Goal: Information Seeking & Learning: Learn about a topic

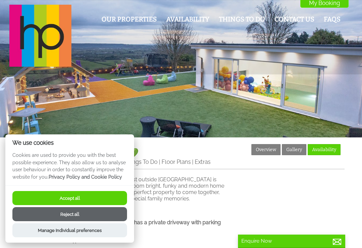
click at [97, 196] on button "Accept all" at bounding box center [69, 198] width 115 height 14
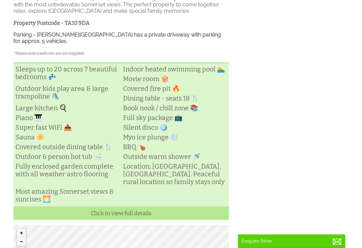
scroll to position [188, 0]
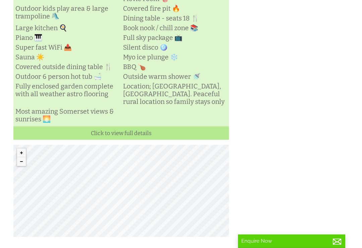
click at [154, 140] on link "Click to view full details" at bounding box center [121, 133] width 216 height 14
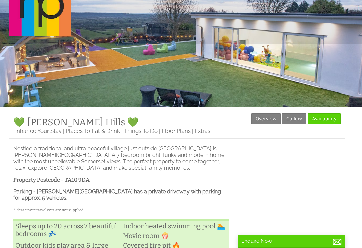
scroll to position [31, 0]
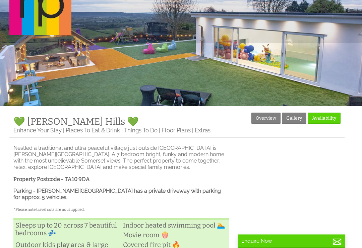
click at [297, 117] on link "Gallery" at bounding box center [294, 118] width 24 height 11
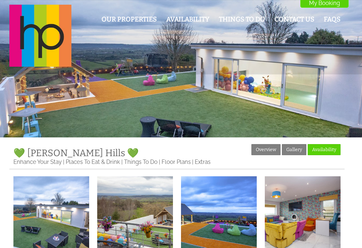
click at [68, 219] on img at bounding box center [51, 214] width 76 height 76
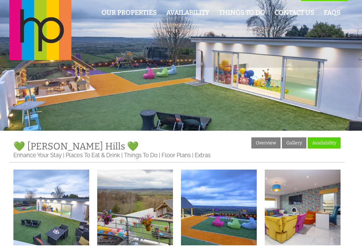
scroll to position [7, 0]
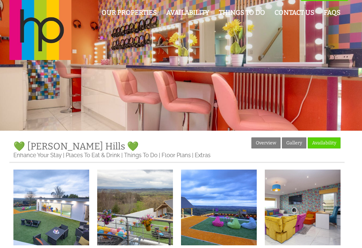
click at [180, 157] on link "Floor Plans" at bounding box center [176, 155] width 29 height 7
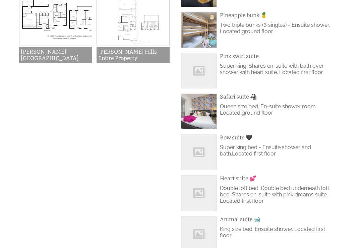
scroll to position [226, 0]
